Goal: Entertainment & Leisure: Browse casually

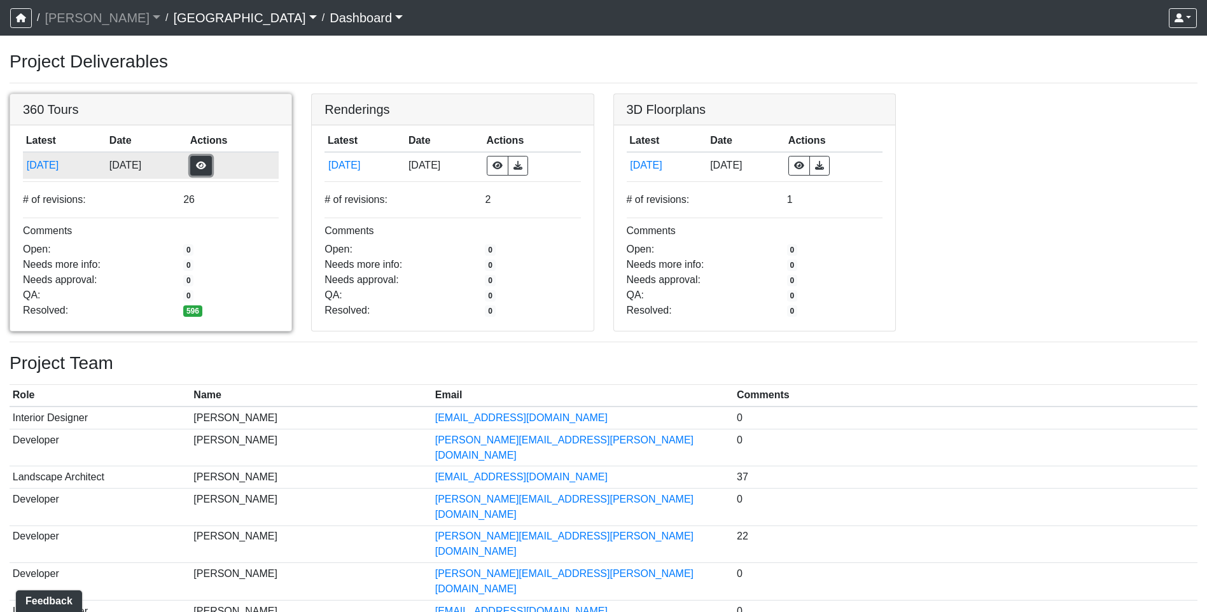
click at [212, 167] on button "button" at bounding box center [201, 166] width 22 height 20
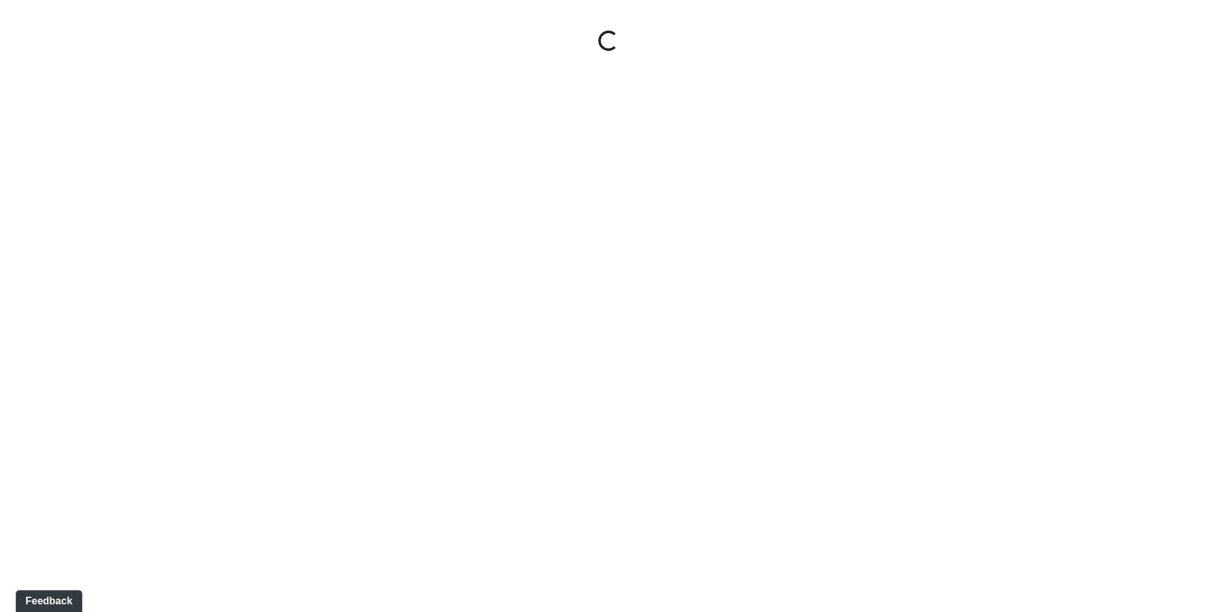
select select "gontoaMErPAtzSBVXh4ptW"
select select "h3ebyGk32eUmSzz99H473o"
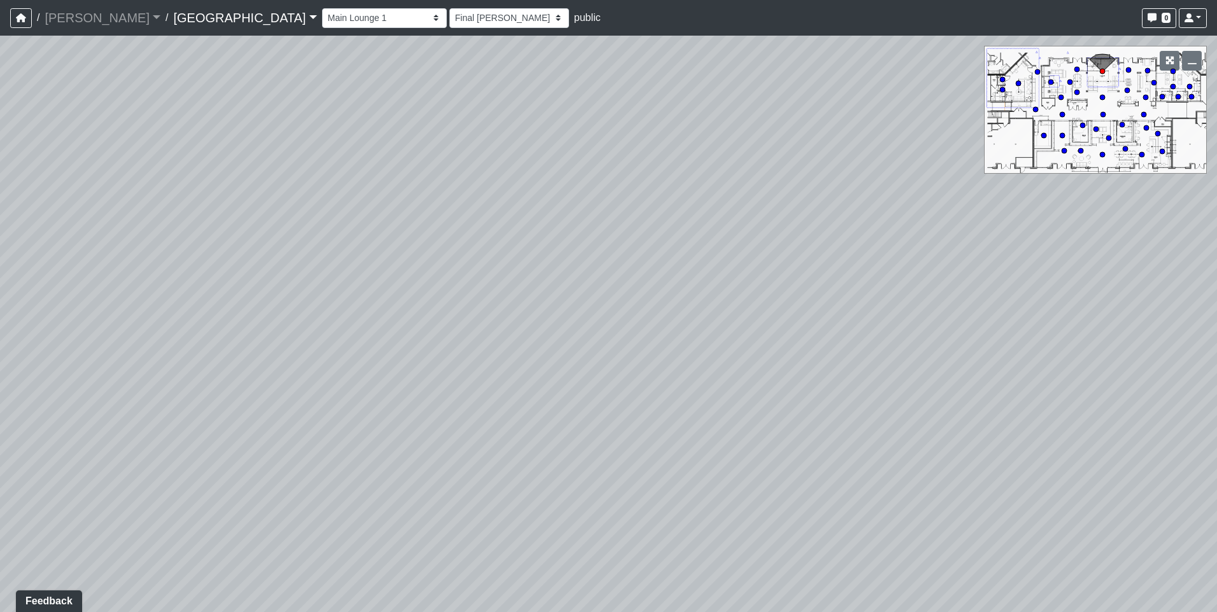
click at [484, 442] on div "Loading... Pool Courtyard Entry 1 Loading... Main Lounge 2 Loading... Pool Cour…" at bounding box center [608, 324] width 1217 height 577
click at [1197, 18] on link at bounding box center [1193, 18] width 28 height 20
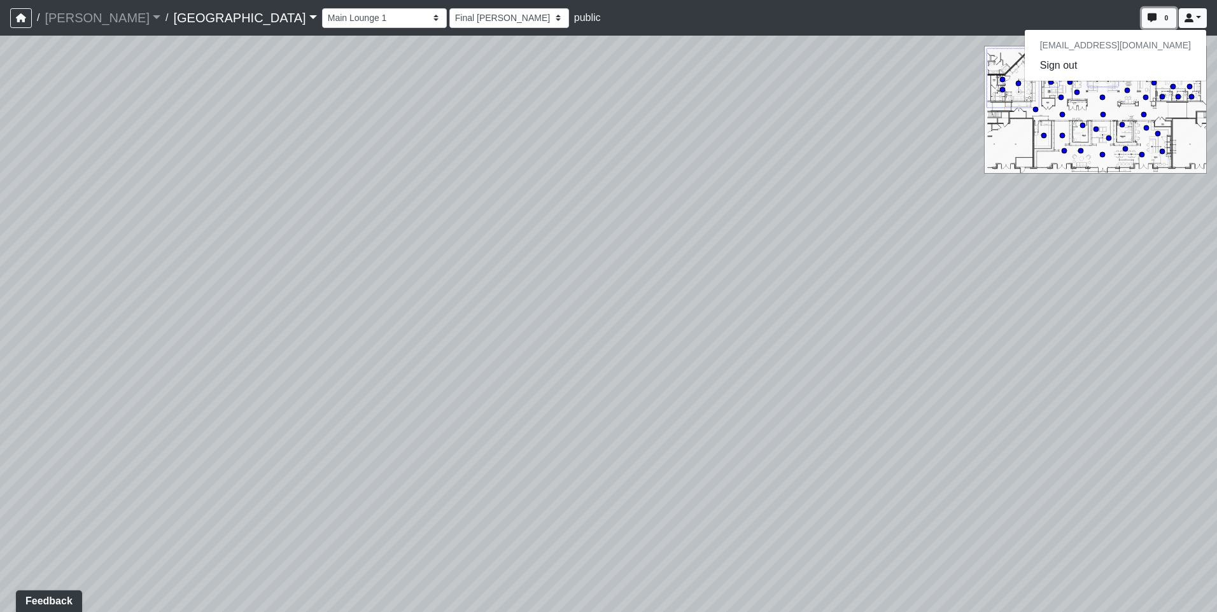
click at [1167, 18] on span "0" at bounding box center [1166, 18] width 9 height 10
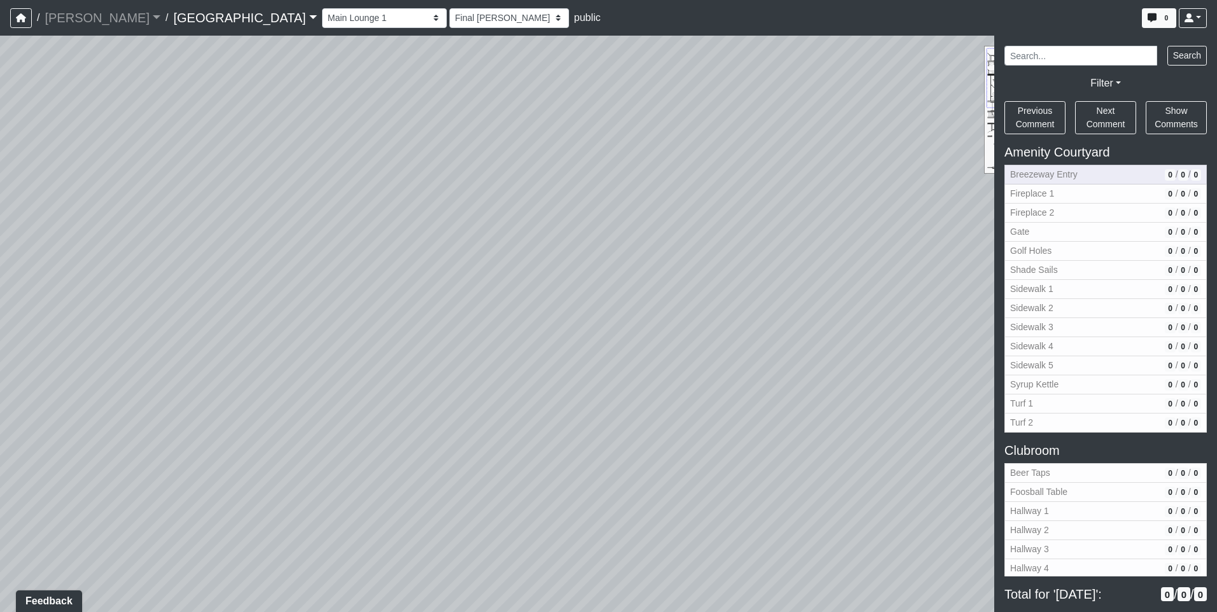
click at [1069, 175] on span "Breezeway Entry" at bounding box center [1085, 174] width 150 height 13
select select "bV6mw7sk2yau5djgeHJiat"
select select "h3ebyGk32eUmSzz99H473o"
drag, startPoint x: 409, startPoint y: 356, endPoint x: 990, endPoint y: 263, distance: 589.1
click at [990, 263] on div "Loading... Pool Courtyard Entry 1 Loading... Main Lounge 2 Loading... Pool Cour…" at bounding box center [608, 324] width 1217 height 577
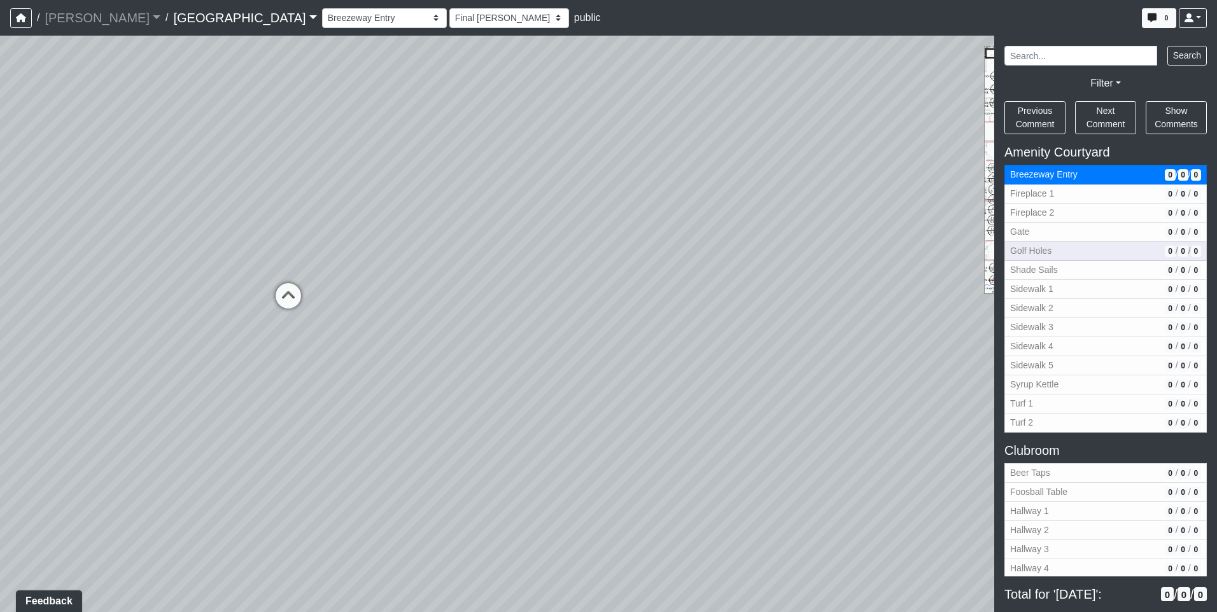
drag, startPoint x: 557, startPoint y: 322, endPoint x: 1067, endPoint y: 245, distance: 515.6
click at [1067, 245] on div "NON-CURRENT REVISION Loading... Pool Courtyard Entry 1 Loading... Main Lounge 2…" at bounding box center [608, 324] width 1217 height 577
drag, startPoint x: 346, startPoint y: 356, endPoint x: 838, endPoint y: 356, distance: 492.0
click at [838, 356] on div "Loading... Pool Courtyard Entry 1 Loading... Main Lounge 2 Loading... Pool Cour…" at bounding box center [608, 324] width 1217 height 577
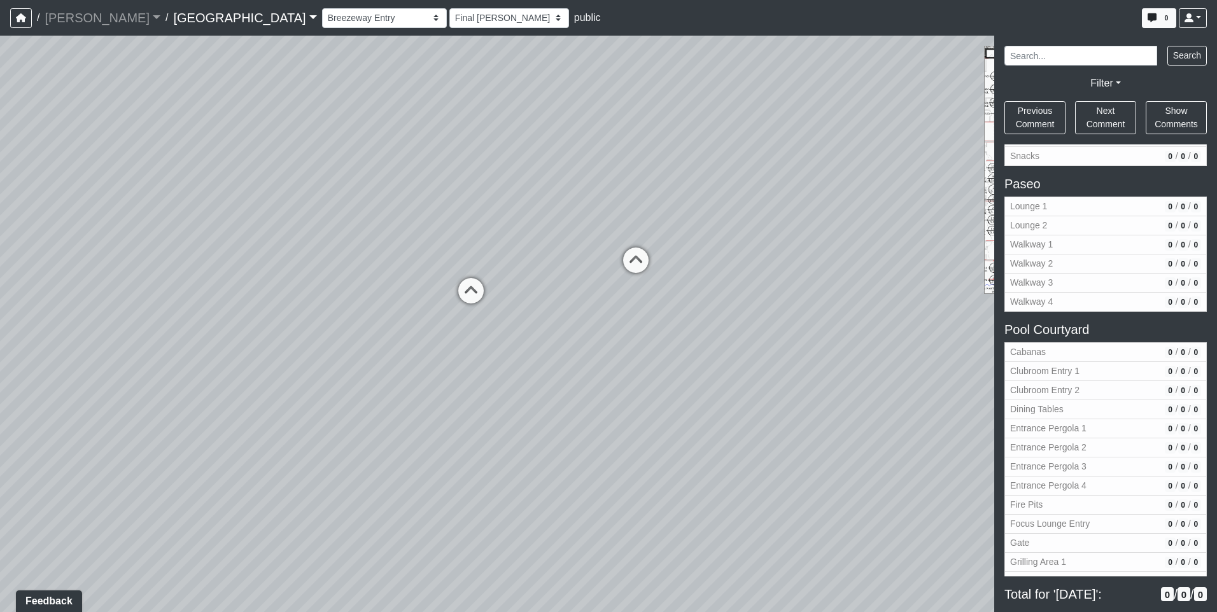
scroll to position [1528, 0]
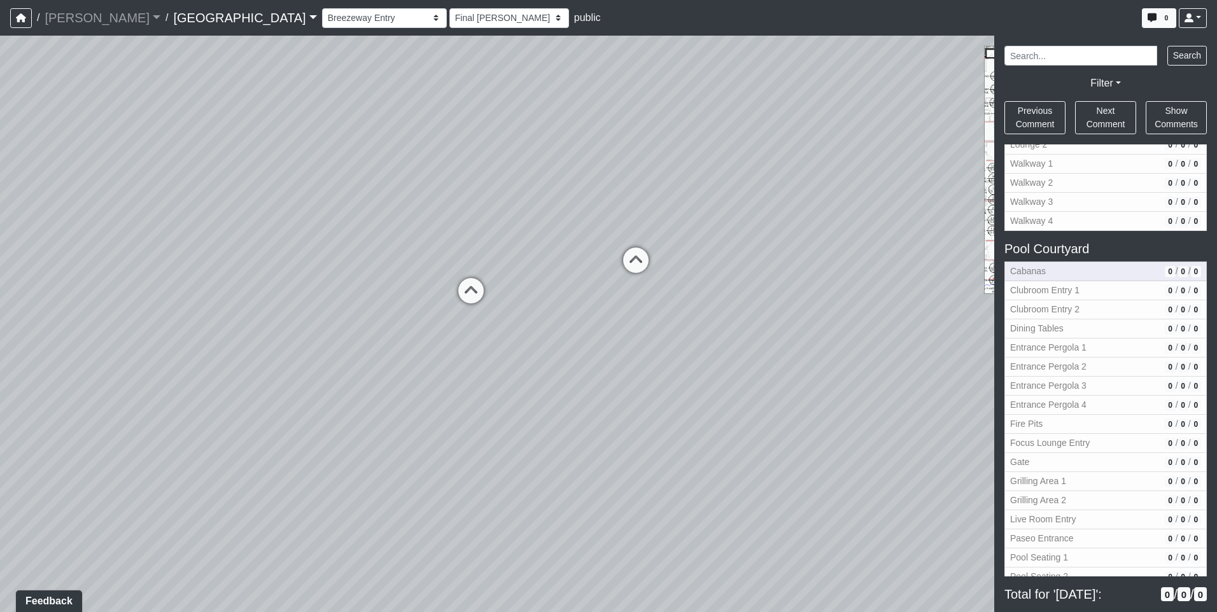
click at [1063, 273] on span "Cabanas" at bounding box center [1085, 271] width 150 height 13
select select "chJM61LYXpk9phVxghJbU3"
select select "h3ebyGk32eUmSzz99H473o"
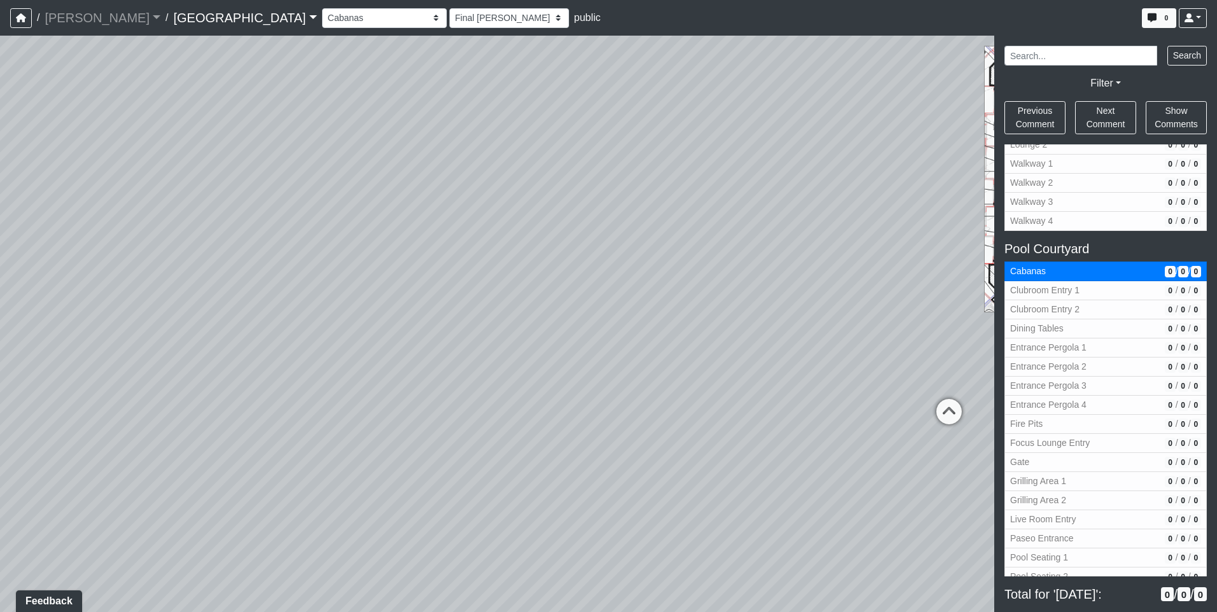
drag, startPoint x: 757, startPoint y: 376, endPoint x: 53, endPoint y: 304, distance: 707.7
click at [53, 304] on div "Loading... Pool Courtyard Entry 1 Loading... Main Lounge 2 Loading... Pool Cour…" at bounding box center [608, 324] width 1217 height 577
drag, startPoint x: 598, startPoint y: 391, endPoint x: -95, endPoint y: 244, distance: 708.7
click at [0, 244] on html "/ [PERSON_NAME] Loading... / [GEOGRAPHIC_DATA] [GEOGRAPHIC_DATA] Loading... [GE…" at bounding box center [608, 306] width 1217 height 612
drag, startPoint x: 634, startPoint y: 316, endPoint x: -185, endPoint y: 270, distance: 819.8
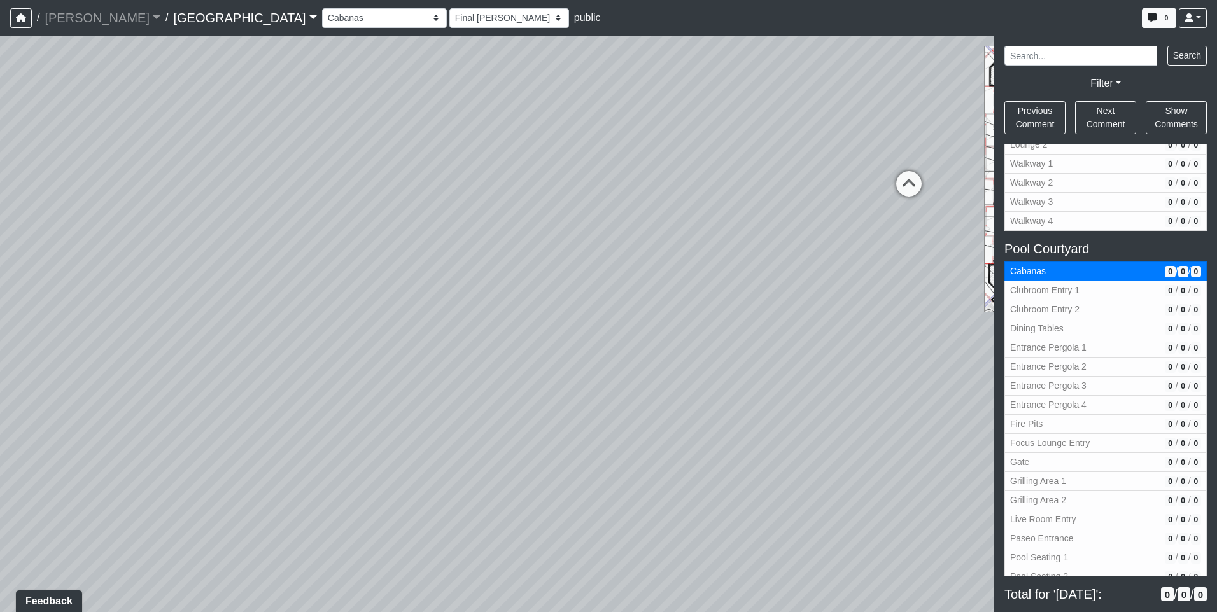
click at [0, 270] on html "/ [PERSON_NAME] Loading... / [GEOGRAPHIC_DATA] [GEOGRAPHIC_DATA] Loading... [GE…" at bounding box center [608, 306] width 1217 height 612
drag, startPoint x: 447, startPoint y: 264, endPoint x: 167, endPoint y: 264, distance: 280.1
click at [167, 264] on div "Loading... Pool Courtyard Entry 1 Loading... Main Lounge 2 Loading... Pool Cour…" at bounding box center [608, 324] width 1217 height 577
click at [665, 173] on icon at bounding box center [675, 174] width 38 height 38
select select "uJQ2ezZvamJ3G1Hx6KeXs1"
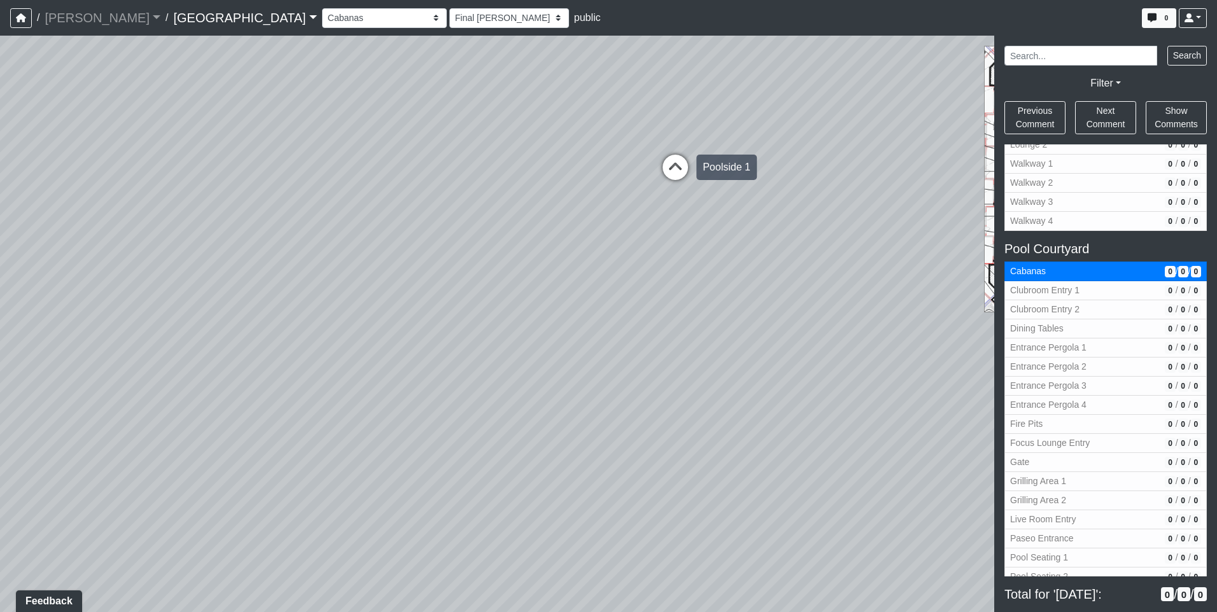
select select "h3ebyGk32eUmSzz99H473o"
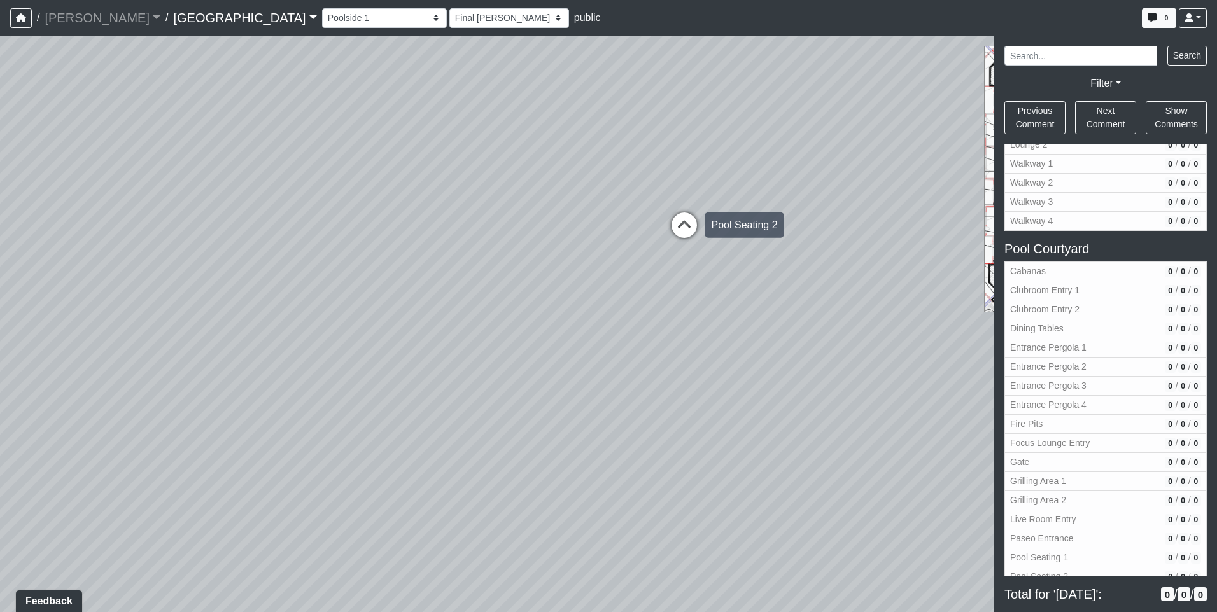
click at [681, 228] on icon at bounding box center [684, 232] width 38 height 38
select select "mwnVeGdoUu3tRb3LQwBBFm"
select select "h3ebyGk32eUmSzz99H473o"
